Goal: Browse casually

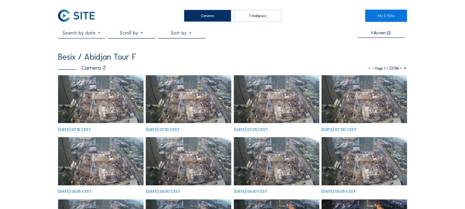
click at [84, 101] on img at bounding box center [100, 99] width 85 height 48
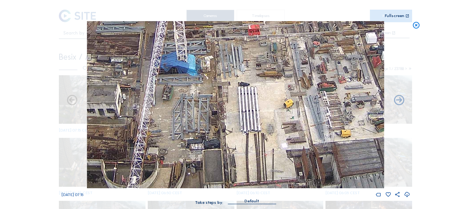
drag, startPoint x: 343, startPoint y: 108, endPoint x: 218, endPoint y: 121, distance: 125.3
click at [218, 120] on img at bounding box center [235, 104] width 297 height 167
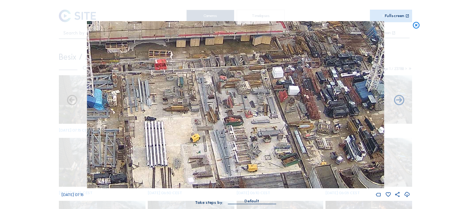
drag, startPoint x: 202, startPoint y: 137, endPoint x: 186, endPoint y: 140, distance: 16.3
click at [182, 143] on img at bounding box center [235, 104] width 297 height 167
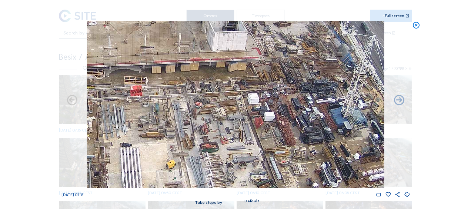
drag, startPoint x: 282, startPoint y: 104, endPoint x: 243, endPoint y: 150, distance: 59.6
click at [243, 150] on img at bounding box center [235, 104] width 297 height 167
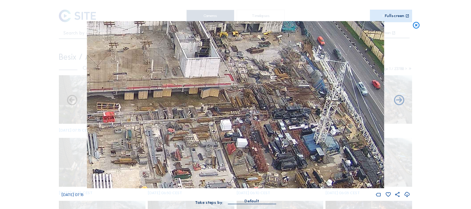
drag, startPoint x: 214, startPoint y: 108, endPoint x: 187, endPoint y: 53, distance: 61.7
click at [187, 53] on img at bounding box center [235, 104] width 297 height 167
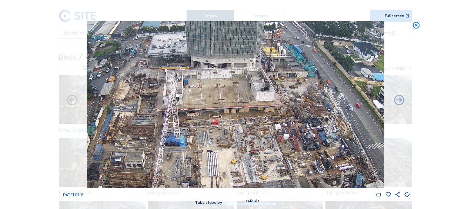
drag, startPoint x: 155, startPoint y: 124, endPoint x: 252, endPoint y: 149, distance: 99.8
click at [255, 168] on img at bounding box center [235, 104] width 297 height 167
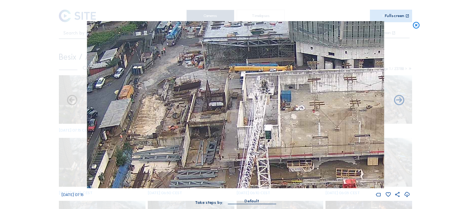
drag, startPoint x: 270, startPoint y: 116, endPoint x: 231, endPoint y: 90, distance: 46.7
click at [231, 90] on img at bounding box center [235, 104] width 297 height 167
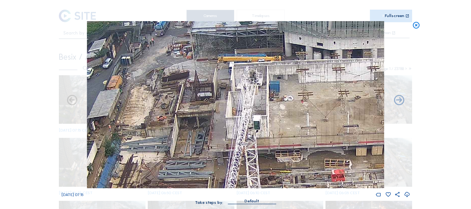
drag, startPoint x: 250, startPoint y: 110, endPoint x: 202, endPoint y: 81, distance: 56.2
click at [198, 77] on img at bounding box center [235, 104] width 297 height 167
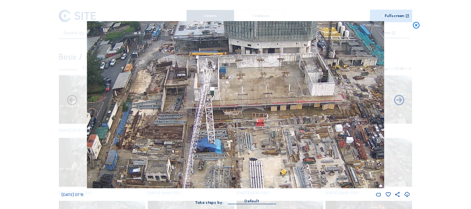
drag, startPoint x: 260, startPoint y: 143, endPoint x: 193, endPoint y: 85, distance: 88.6
click at [202, 81] on img at bounding box center [235, 104] width 297 height 167
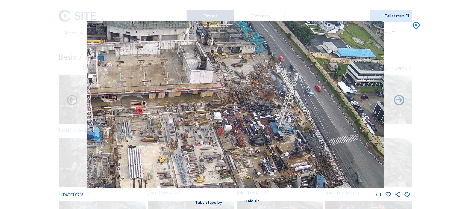
drag, startPoint x: 326, startPoint y: 76, endPoint x: 257, endPoint y: 134, distance: 90.0
click at [257, 134] on img at bounding box center [235, 104] width 297 height 167
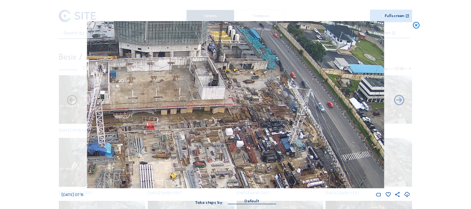
drag, startPoint x: 139, startPoint y: 82, endPoint x: 155, endPoint y: 89, distance: 17.1
click at [155, 89] on img at bounding box center [235, 104] width 297 height 167
drag, startPoint x: 196, startPoint y: 47, endPoint x: 203, endPoint y: 44, distance: 7.3
click at [203, 44] on img at bounding box center [235, 104] width 297 height 167
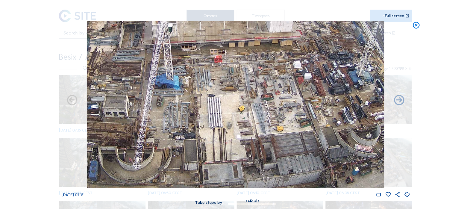
click at [195, 85] on img at bounding box center [235, 104] width 297 height 167
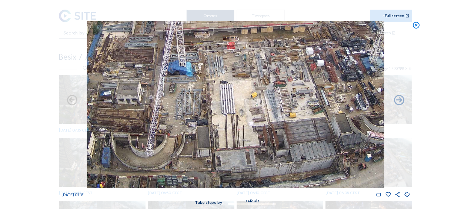
drag, startPoint x: 210, startPoint y: 132, endPoint x: 215, endPoint y: 117, distance: 15.9
click at [215, 117] on img at bounding box center [235, 104] width 297 height 167
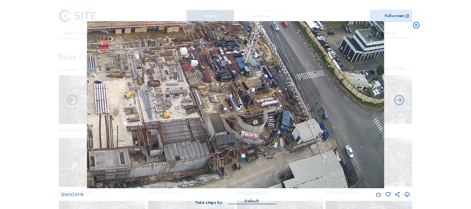
drag, startPoint x: 311, startPoint y: 133, endPoint x: 185, endPoint y: 95, distance: 132.2
click at [185, 95] on img at bounding box center [235, 104] width 297 height 167
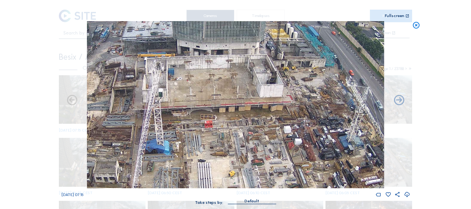
drag, startPoint x: 230, startPoint y: 113, endPoint x: 294, endPoint y: 172, distance: 86.1
click at [294, 172] on img at bounding box center [235, 104] width 297 height 167
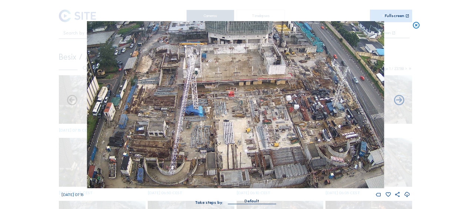
drag, startPoint x: 189, startPoint y: 84, endPoint x: 231, endPoint y: 67, distance: 44.9
click at [231, 67] on img at bounding box center [235, 104] width 297 height 167
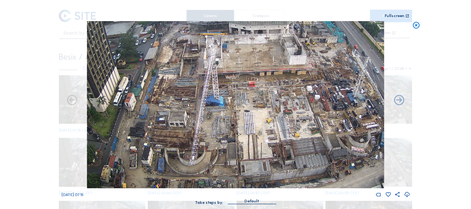
drag, startPoint x: 227, startPoint y: 131, endPoint x: 233, endPoint y: 113, distance: 18.7
click at [233, 113] on img at bounding box center [235, 104] width 297 height 167
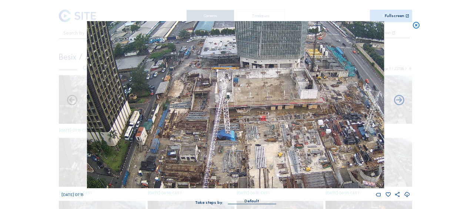
drag, startPoint x: 255, startPoint y: 117, endPoint x: 263, endPoint y: 151, distance: 35.2
click at [263, 151] on img at bounding box center [235, 104] width 297 height 167
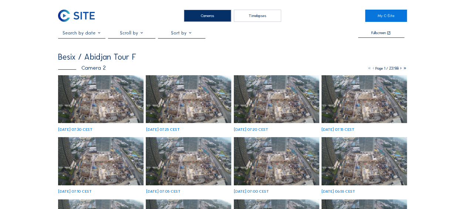
click at [91, 97] on img at bounding box center [100, 99] width 85 height 48
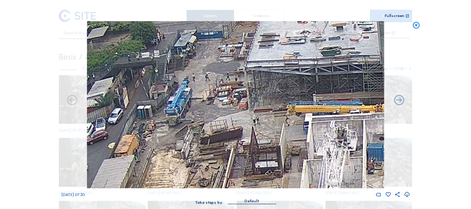
drag, startPoint x: 184, startPoint y: 61, endPoint x: 193, endPoint y: 102, distance: 42.5
click at [193, 102] on img at bounding box center [235, 104] width 297 height 167
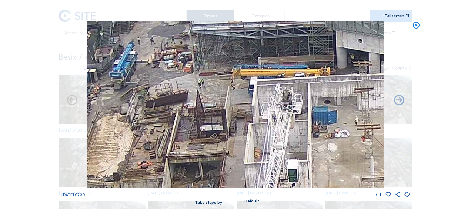
drag, startPoint x: 268, startPoint y: 144, endPoint x: 182, endPoint y: 89, distance: 101.8
click at [178, 86] on img at bounding box center [235, 104] width 297 height 167
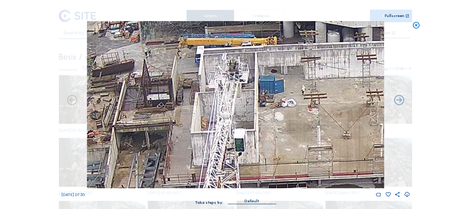
drag, startPoint x: 223, startPoint y: 110, endPoint x: 145, endPoint y: 85, distance: 81.4
click at [145, 85] on img at bounding box center [235, 104] width 297 height 167
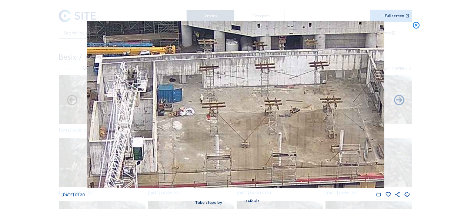
drag, startPoint x: 202, startPoint y: 95, endPoint x: 178, endPoint y: 129, distance: 42.2
click at [178, 129] on img at bounding box center [235, 104] width 297 height 167
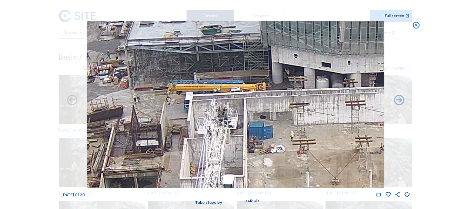
drag, startPoint x: 114, startPoint y: 78, endPoint x: 189, endPoint y: 100, distance: 78.1
click at [208, 115] on img at bounding box center [235, 104] width 297 height 167
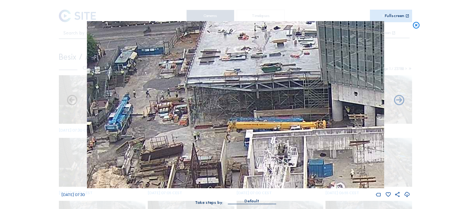
drag, startPoint x: 230, startPoint y: 124, endPoint x: 252, endPoint y: 137, distance: 25.6
click at [252, 137] on img at bounding box center [235, 104] width 297 height 167
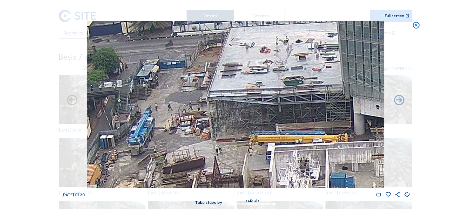
click at [417, 27] on icon at bounding box center [416, 25] width 8 height 9
